Goal: Navigation & Orientation: Find specific page/section

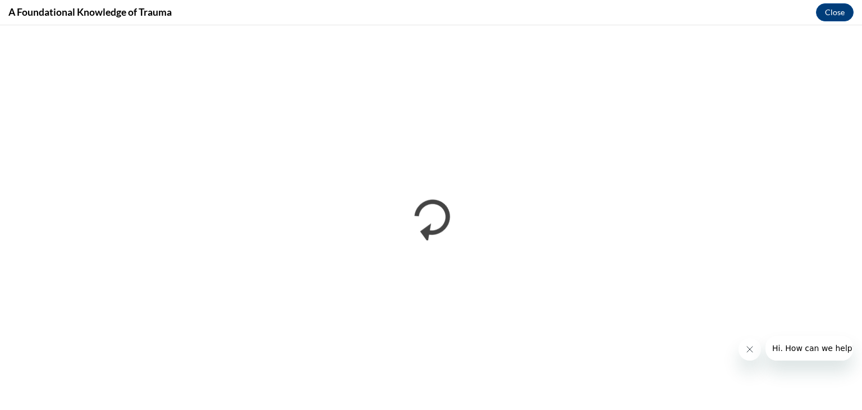
click at [749, 350] on icon "Close message from company" at bounding box center [750, 349] width 6 height 6
